Goal: Information Seeking & Learning: Learn about a topic

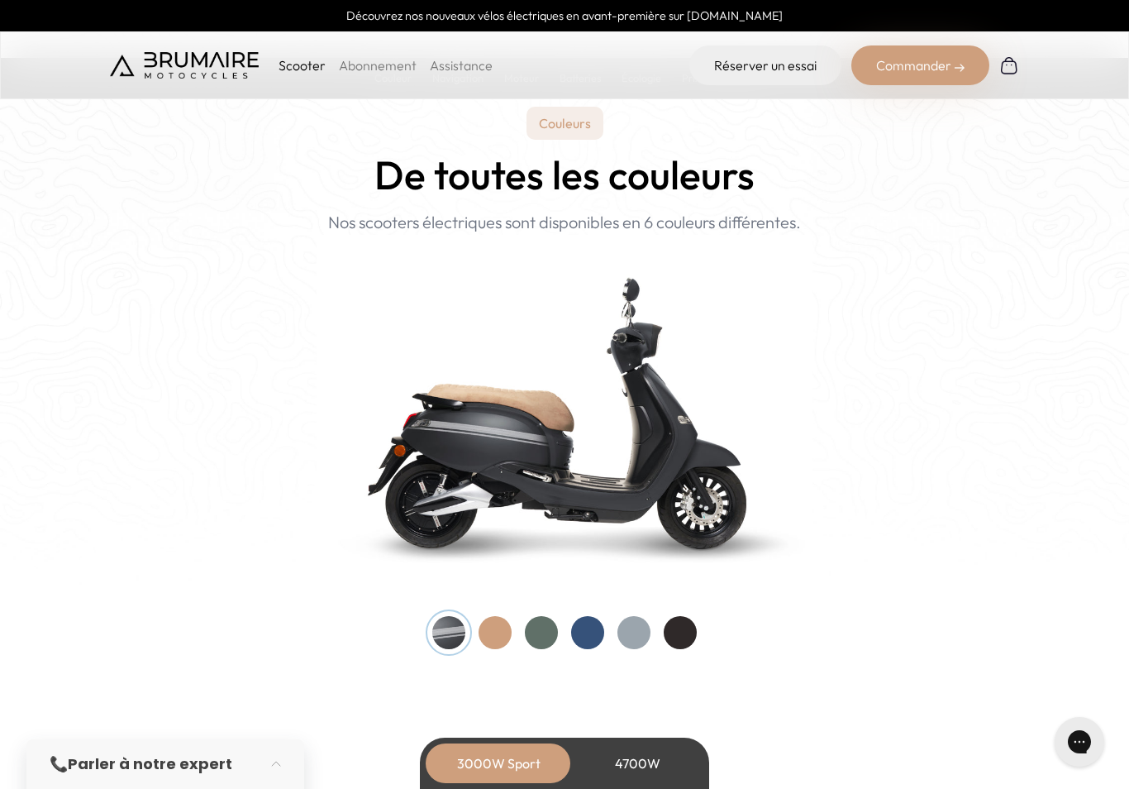
scroll to position [1550, 0]
click at [594, 632] on div at bounding box center [587, 631] width 33 height 33
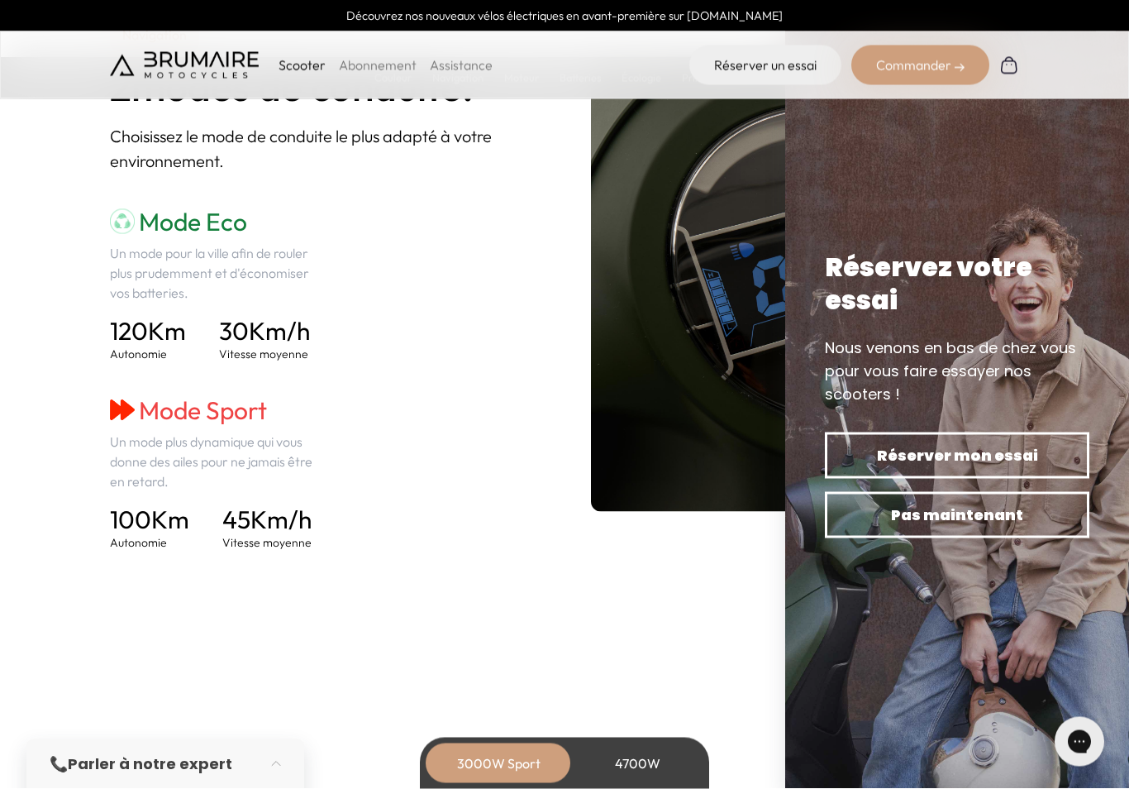
scroll to position [2307, 0]
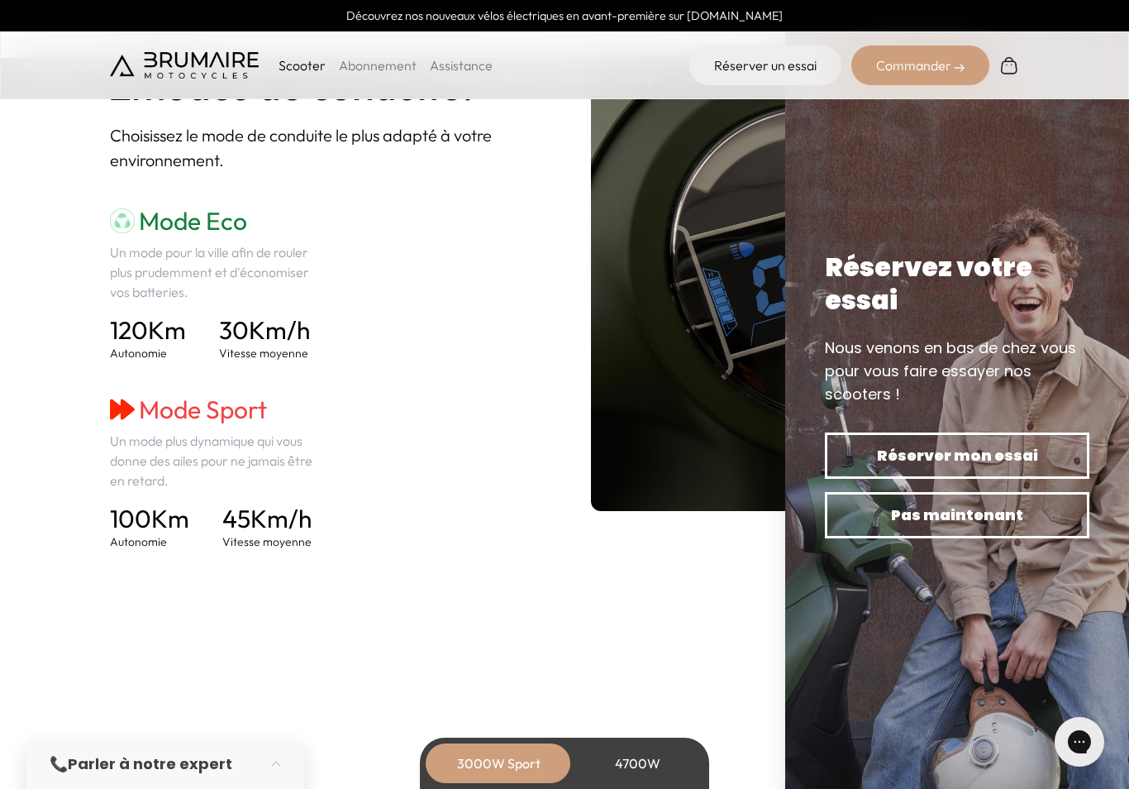
click at [1007, 527] on span "Pas maintenant" at bounding box center [957, 515] width 207 height 23
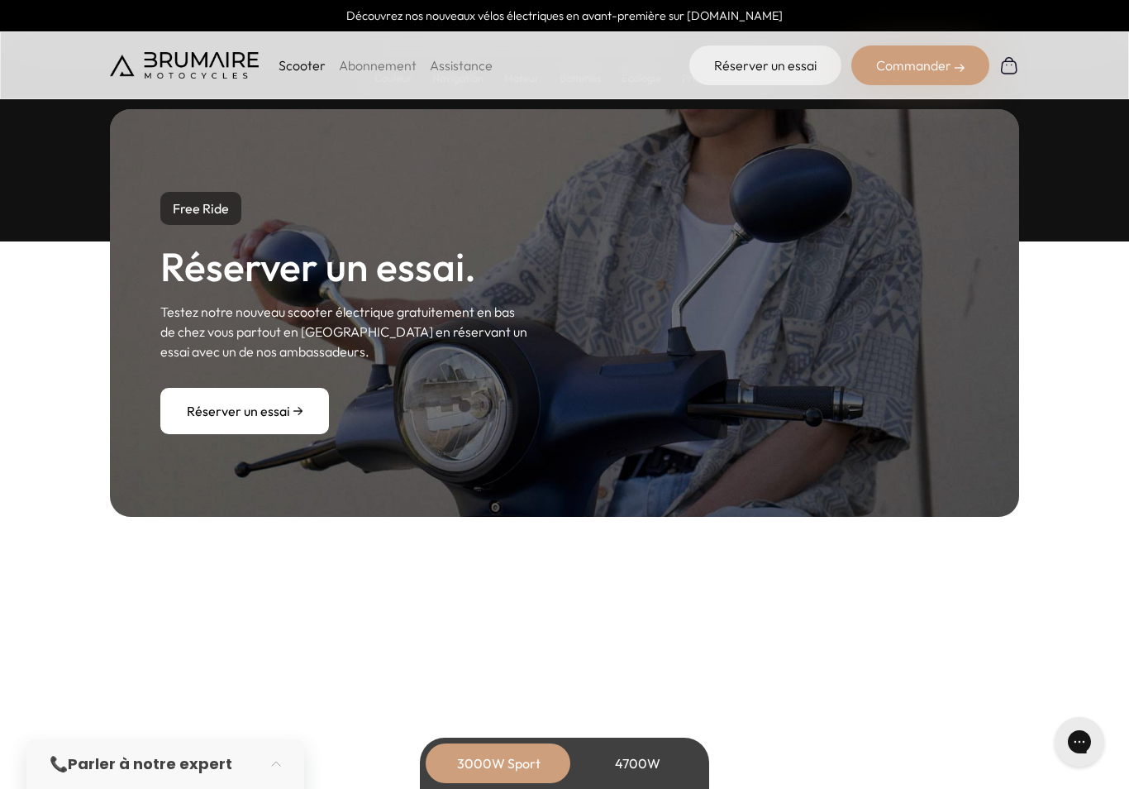
scroll to position [5072, 0]
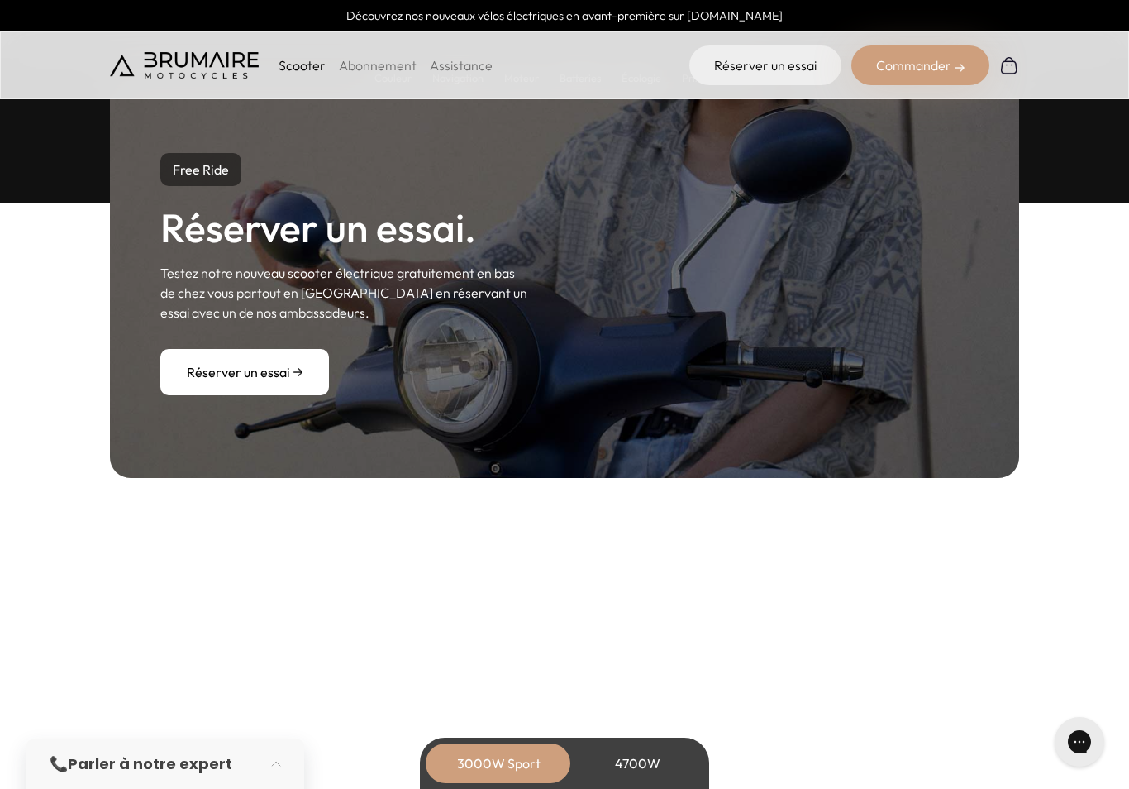
click at [671, 783] on div "4700W" at bounding box center [637, 763] width 132 height 40
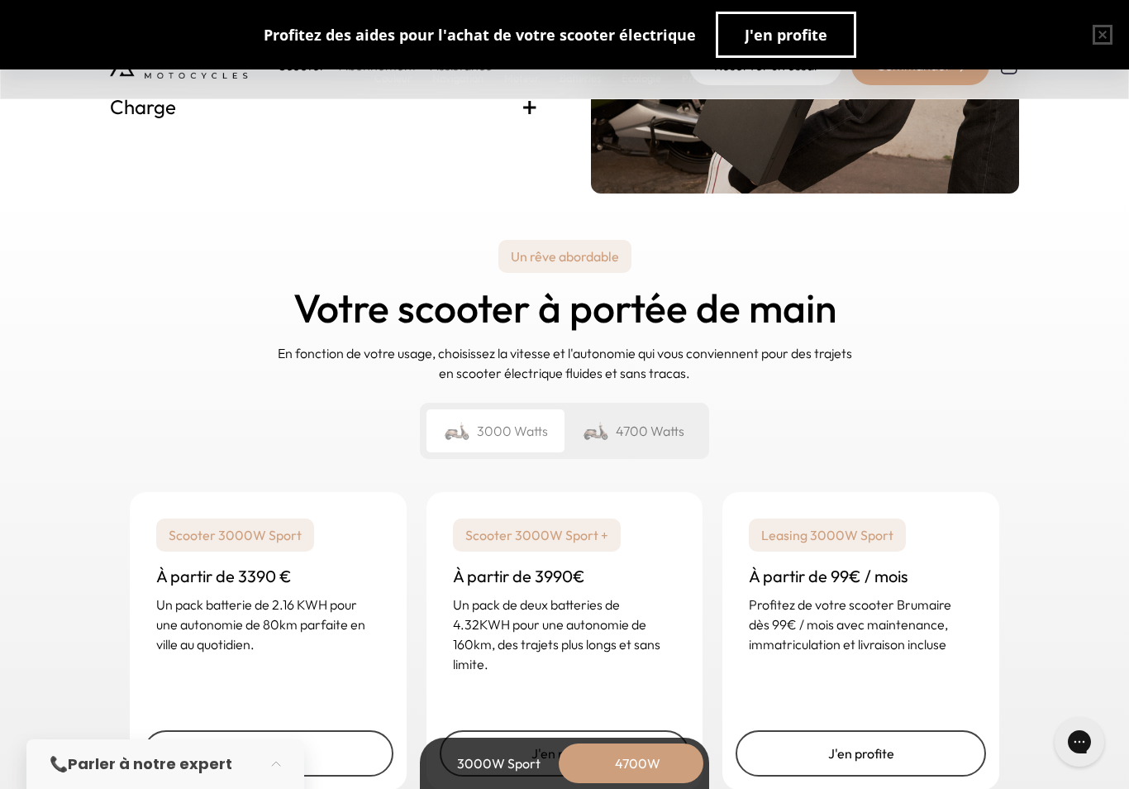
scroll to position [3899, 0]
click at [671, 434] on div "4700 Watts" at bounding box center [634, 431] width 138 height 43
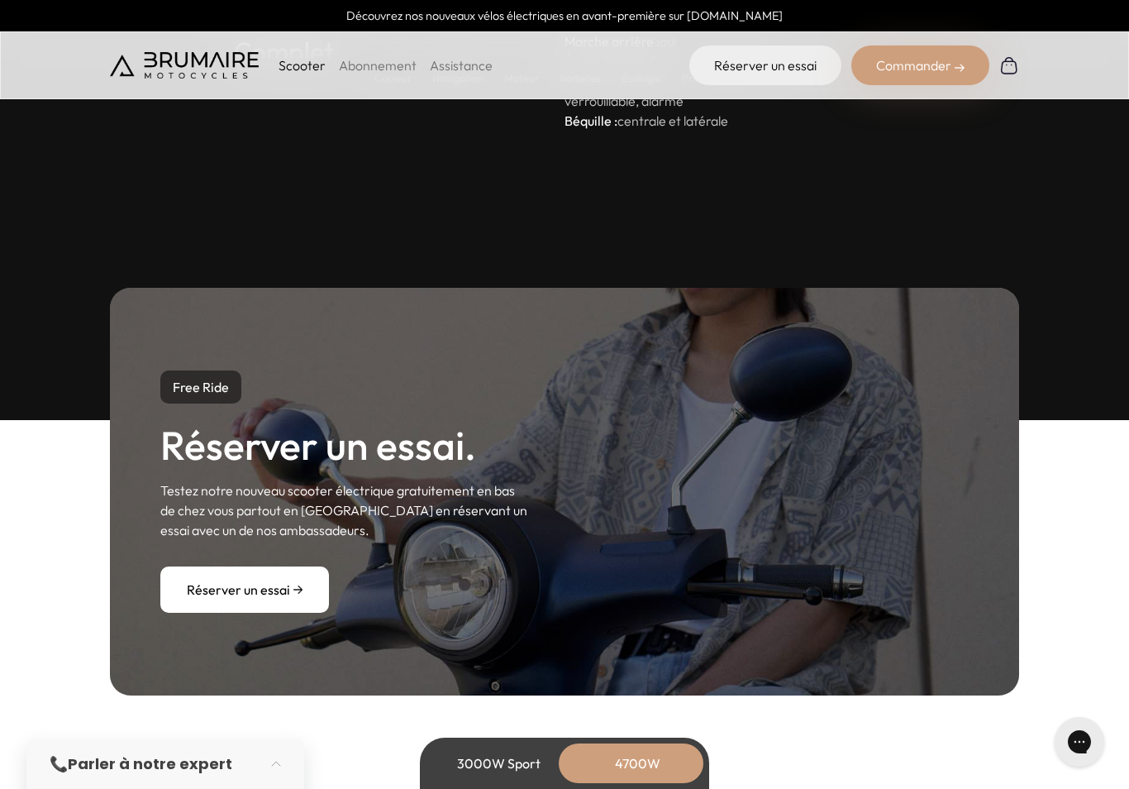
scroll to position [4988, 0]
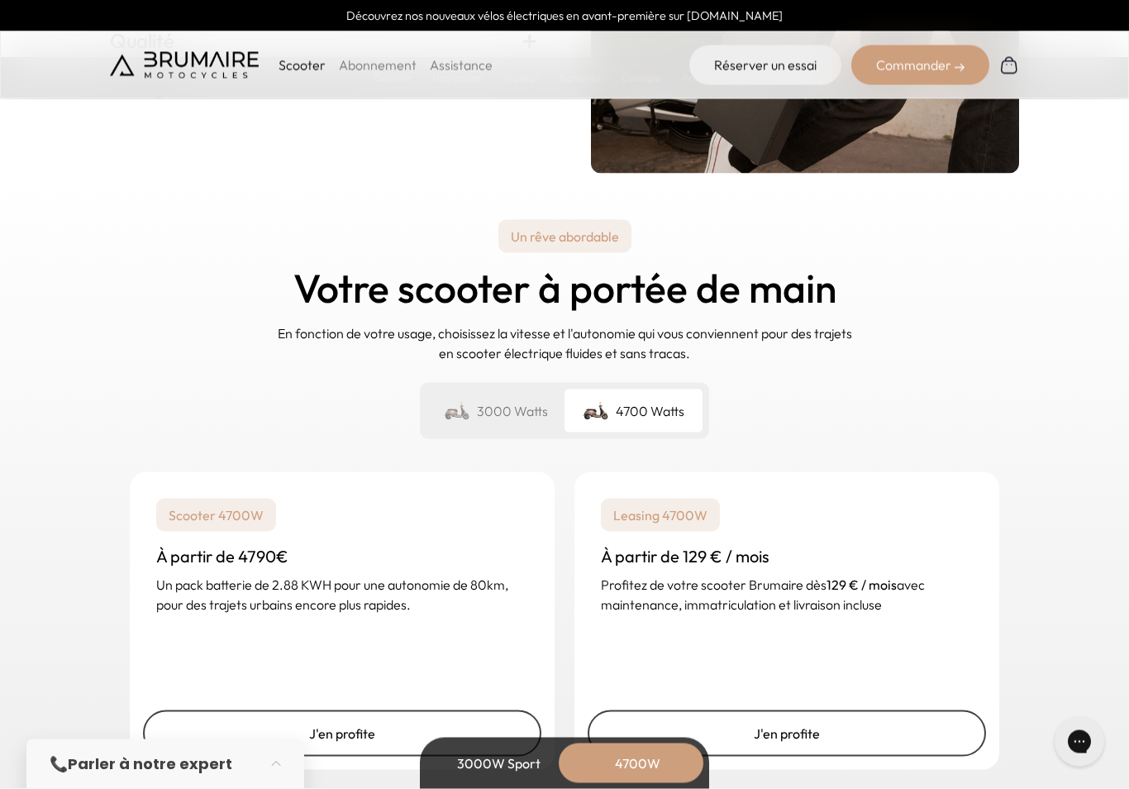
click at [522, 400] on div "3000 Watts" at bounding box center [496, 410] width 138 height 43
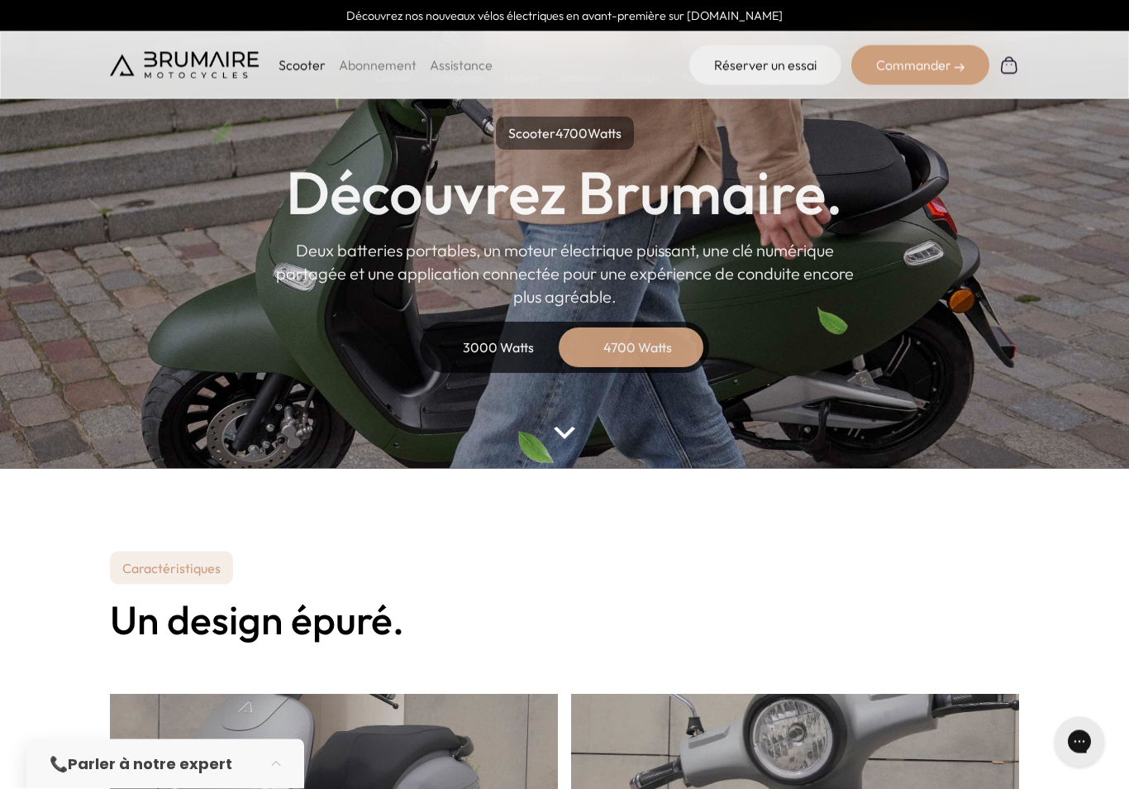
scroll to position [0, 0]
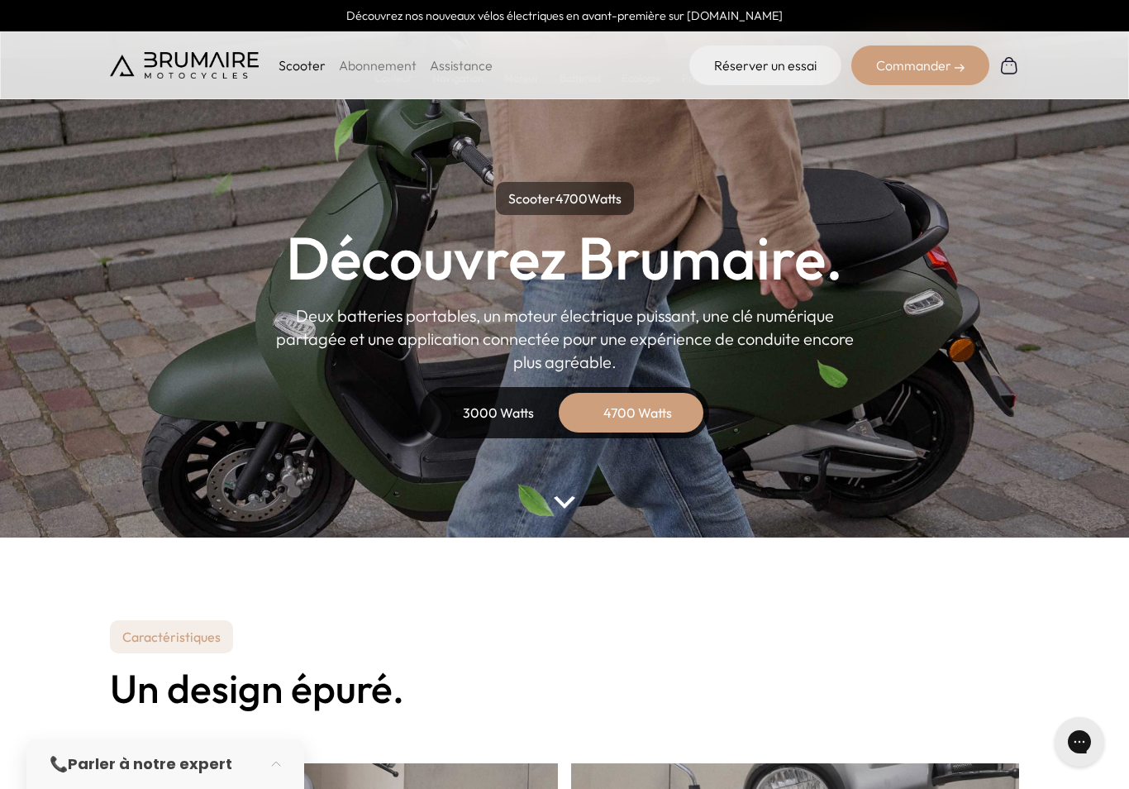
click at [217, 61] on img at bounding box center [184, 65] width 149 height 26
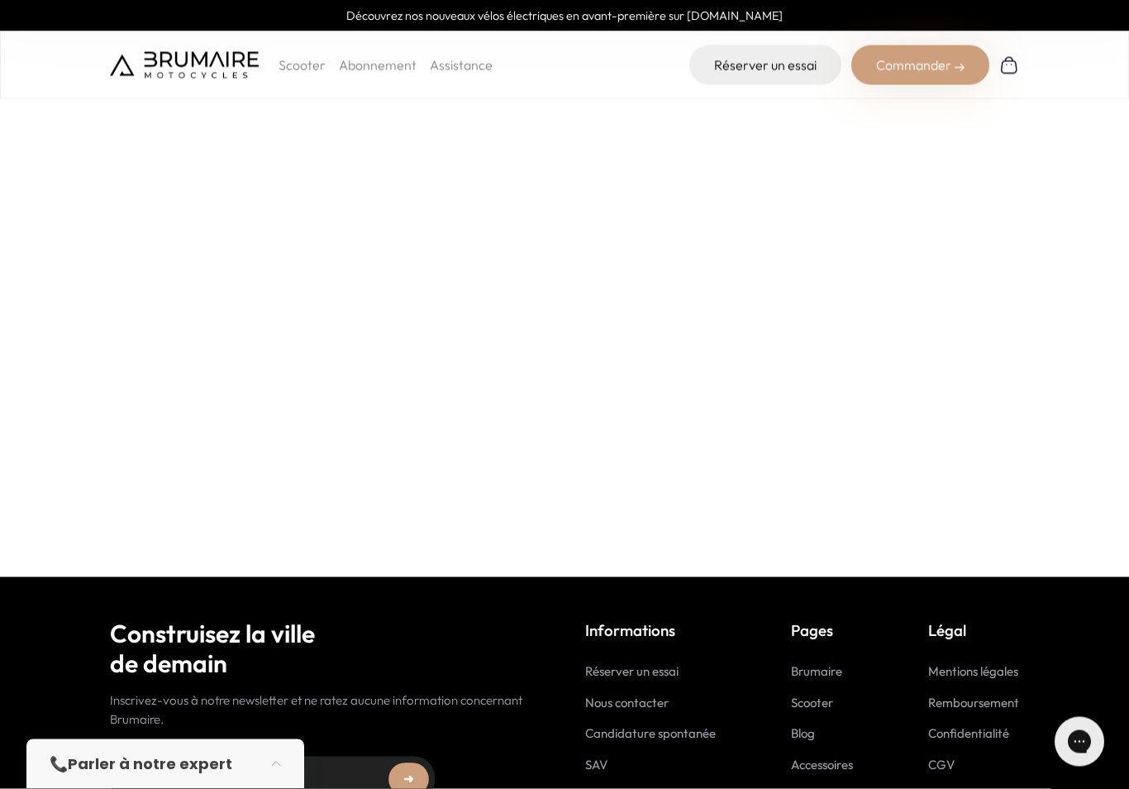
scroll to position [385, 0]
